Goal: Task Accomplishment & Management: Manage account settings

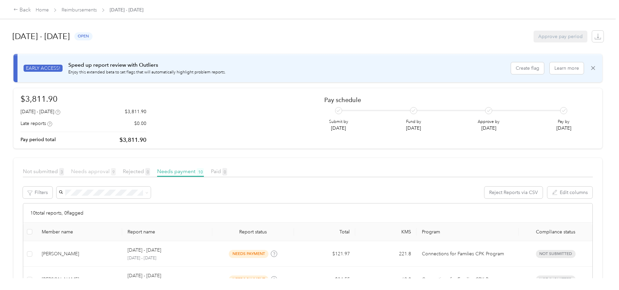
click at [78, 172] on span "Needs approval 9" at bounding box center [93, 171] width 45 height 6
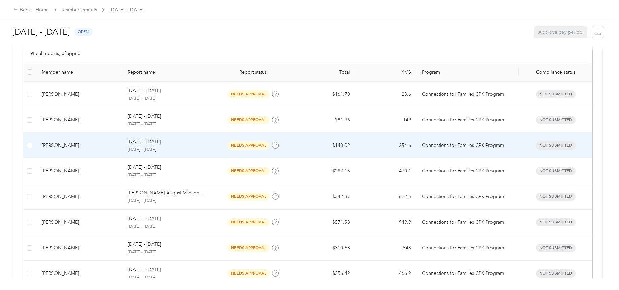
scroll to position [230, 0]
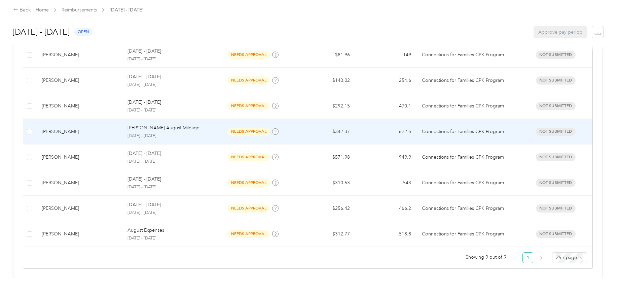
click at [180, 124] on p "[PERSON_NAME] August Mileage And Expenses" at bounding box center [167, 127] width 79 height 7
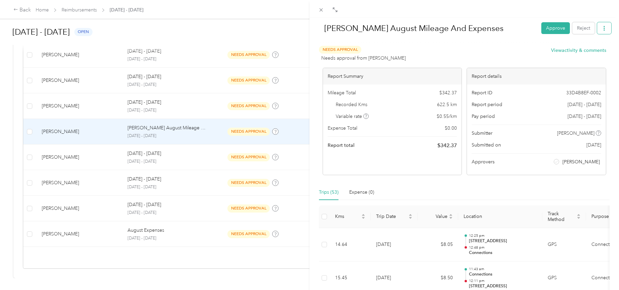
click at [605, 26] on button "button" at bounding box center [604, 28] width 14 height 12
click at [481, 48] on div "Needs Approval Needs approval from [PERSON_NAME] View activity & comments" at bounding box center [462, 54] width 287 height 16
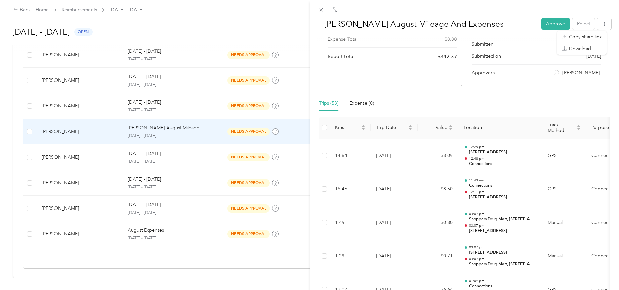
scroll to position [34, 0]
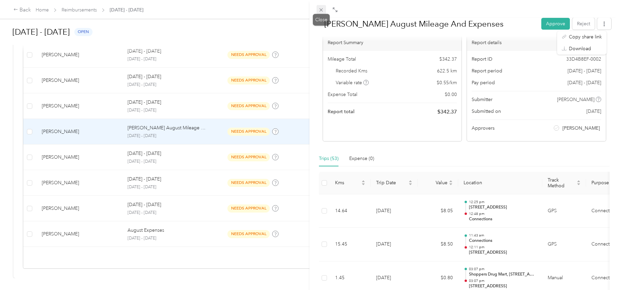
click at [322, 9] on g at bounding box center [321, 9] width 3 height 3
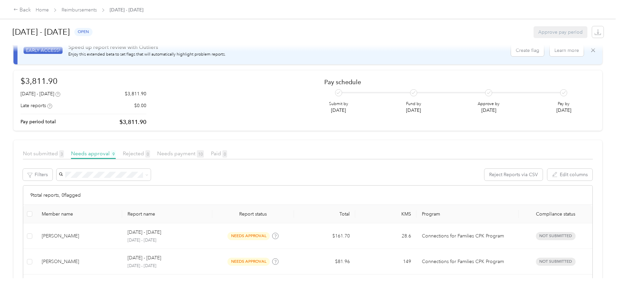
scroll to position [34, 0]
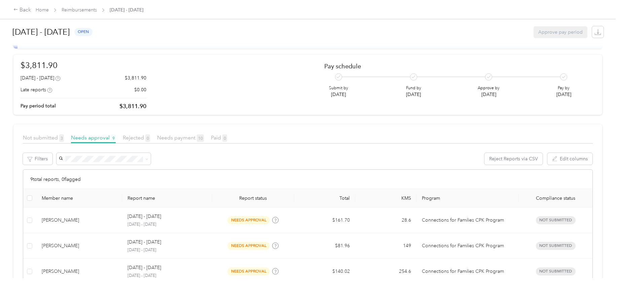
click at [35, 141] on div "Not submitted 3" at bounding box center [43, 138] width 41 height 8
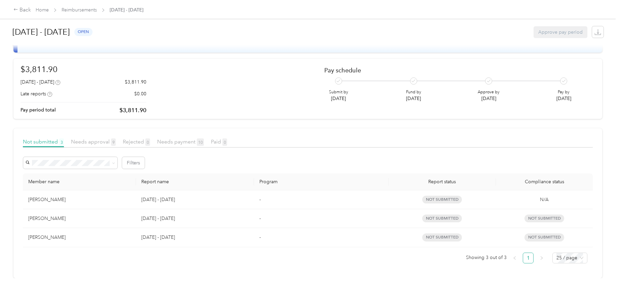
scroll to position [35, 0]
